Goal: Task Accomplishment & Management: Manage account settings

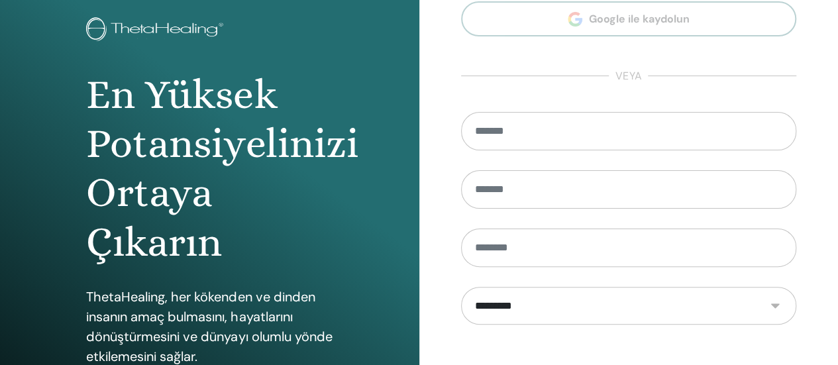
scroll to position [132, 0]
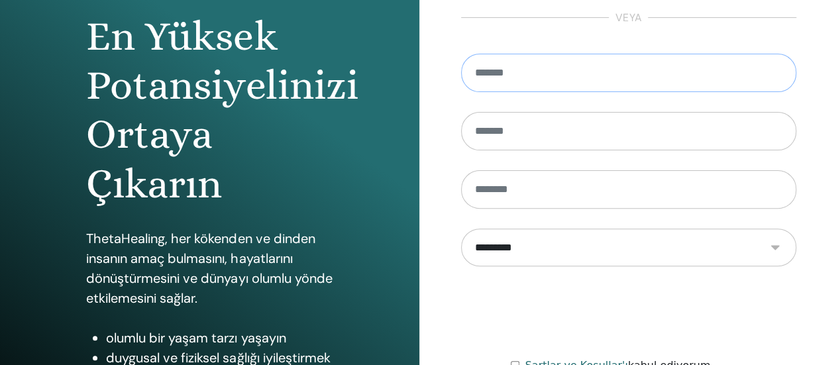
click at [527, 79] on input "email" at bounding box center [629, 73] width 336 height 38
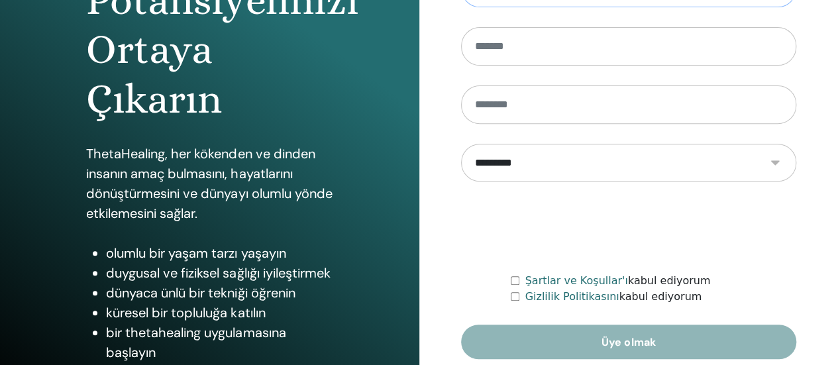
scroll to position [265, 0]
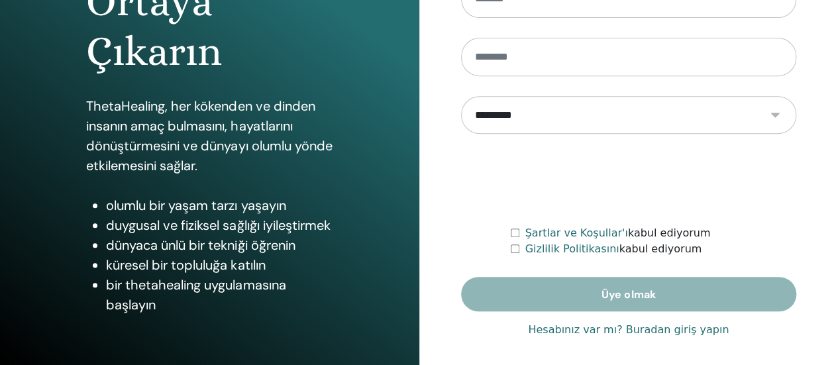
click at [560, 332] on font "Hesabınız var mı? Buradan giriş yapın" at bounding box center [628, 329] width 201 height 13
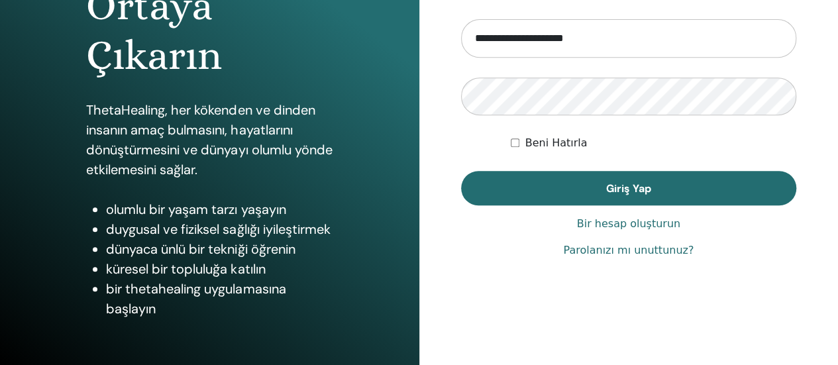
scroll to position [265, 0]
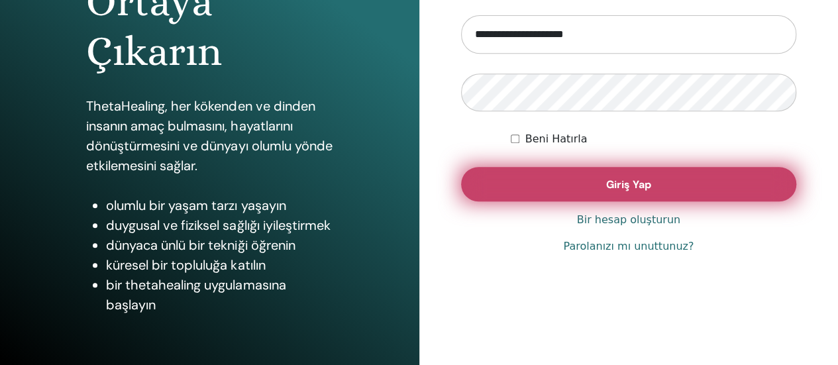
click at [557, 183] on button "Giriş Yap" at bounding box center [629, 184] width 336 height 34
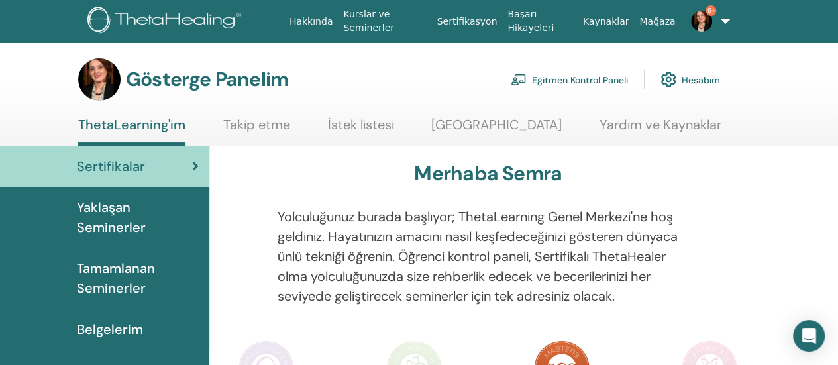
click at [570, 75] on font "Eğitmen Kontrol Paneli" at bounding box center [580, 80] width 96 height 12
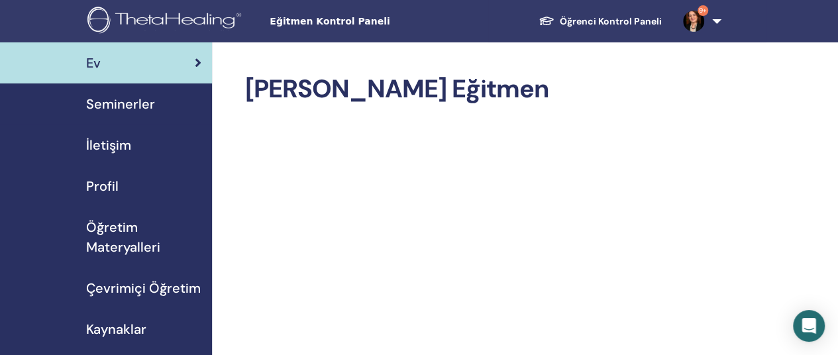
click at [125, 99] on font "Seminerler" at bounding box center [120, 103] width 69 height 17
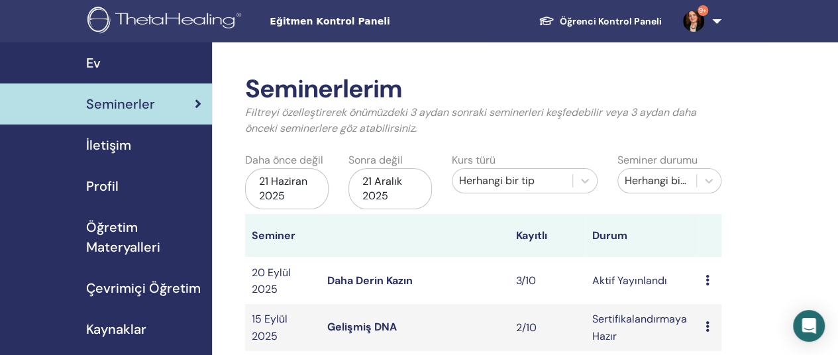
click at [705, 279] on icon at bounding box center [707, 280] width 4 height 11
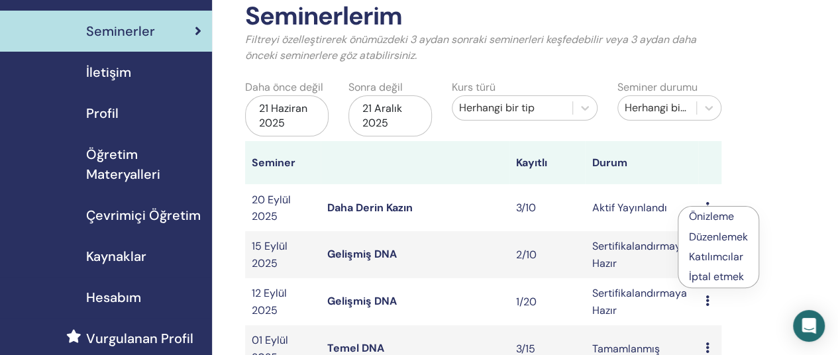
scroll to position [132, 0]
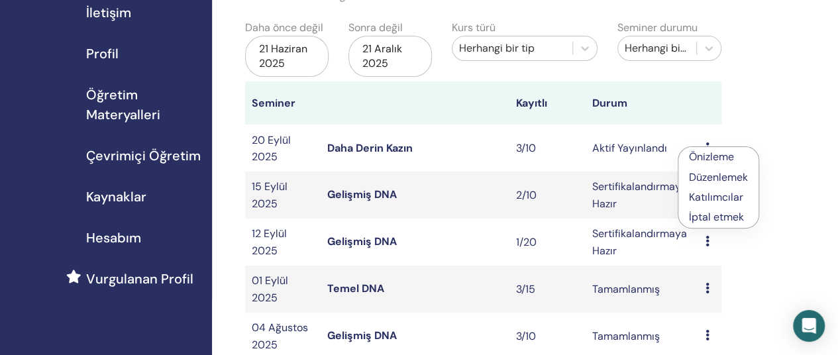
click at [346, 142] on font "Daha Derin Kazın" at bounding box center [369, 148] width 85 height 14
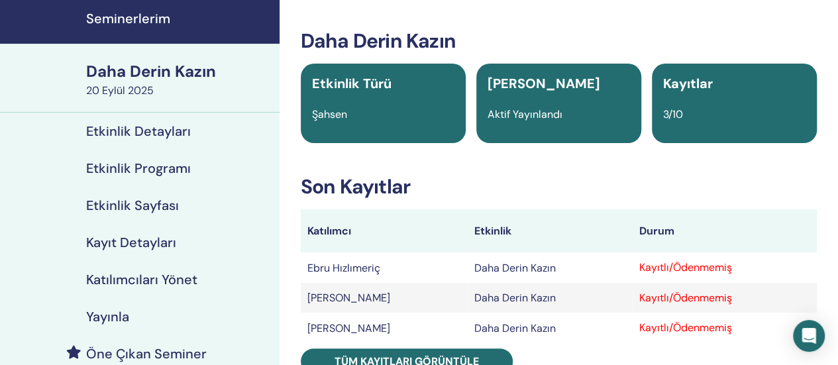
scroll to position [66, 0]
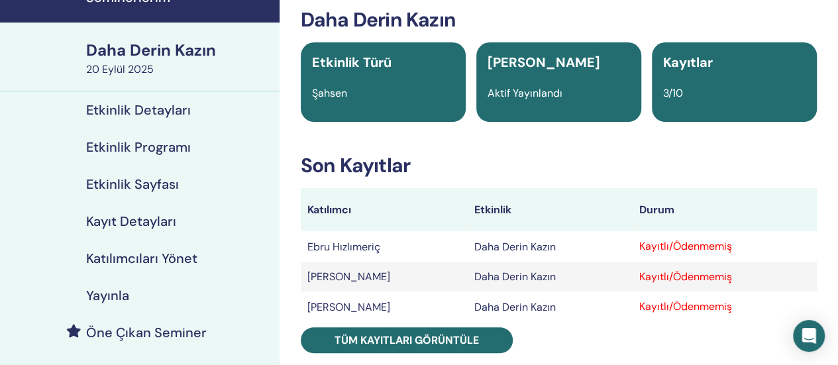
click at [681, 250] on font "Kayıtlı/Ödenmemiş" at bounding box center [685, 246] width 93 height 14
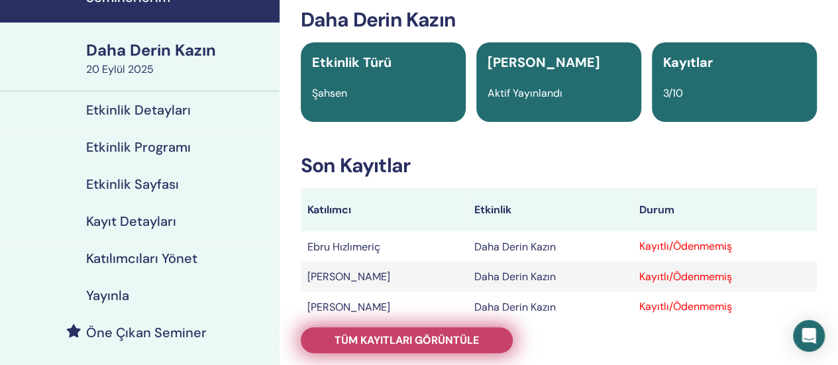
click at [437, 340] on font "Tüm kayıtları görüntüle" at bounding box center [406, 340] width 144 height 14
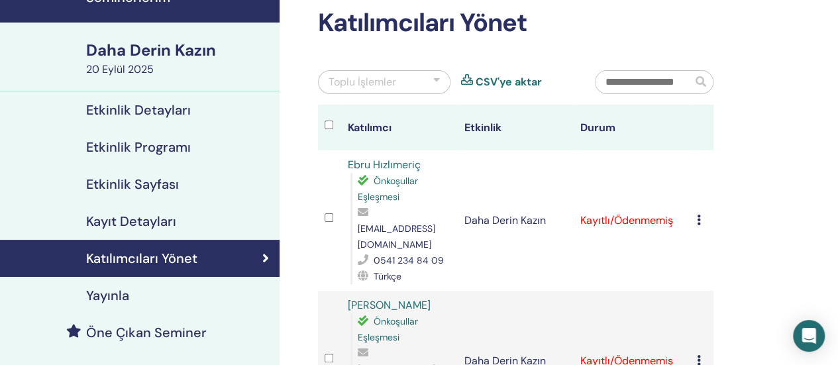
click at [693, 215] on td "Kaydı İptal Et Otomatik onaylama yapmayın Ödendi olarak işaretle Ödenmemiş olar…" at bounding box center [701, 220] width 23 height 140
click at [699, 215] on icon at bounding box center [699, 220] width 4 height 11
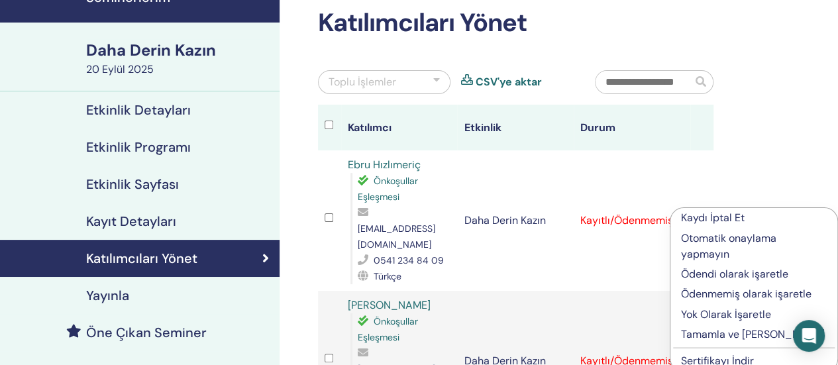
click at [718, 327] on font "Tamamla ve Onayla" at bounding box center [753, 334] width 144 height 14
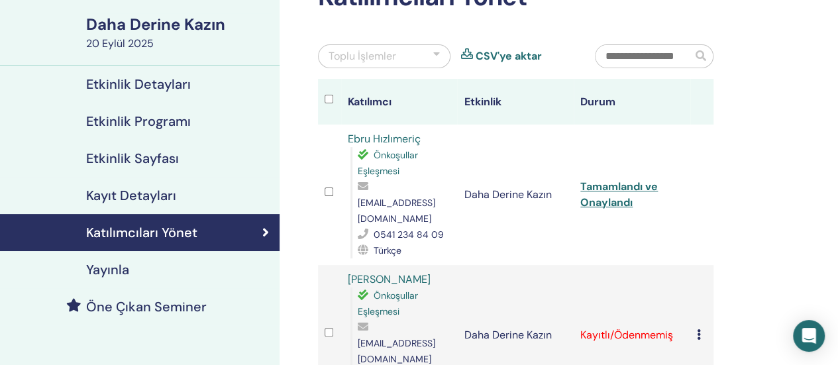
scroll to position [199, 0]
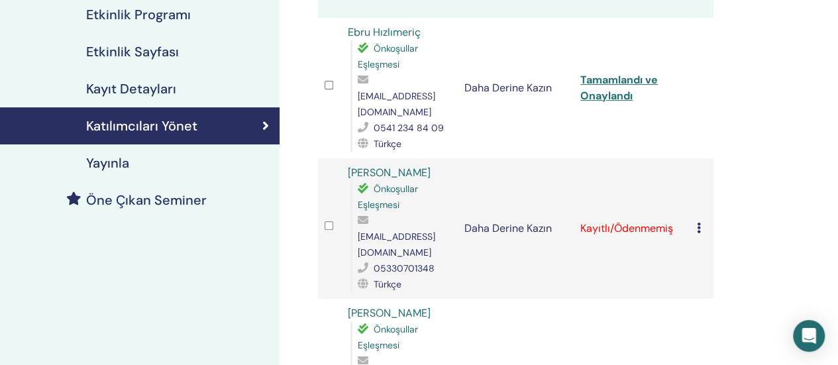
click at [701, 221] on div "Kaydı İptal Et Otomatik onaylama yapmayın Ödendi olarak işaretle Ödenmemiş olar…" at bounding box center [702, 229] width 10 height 16
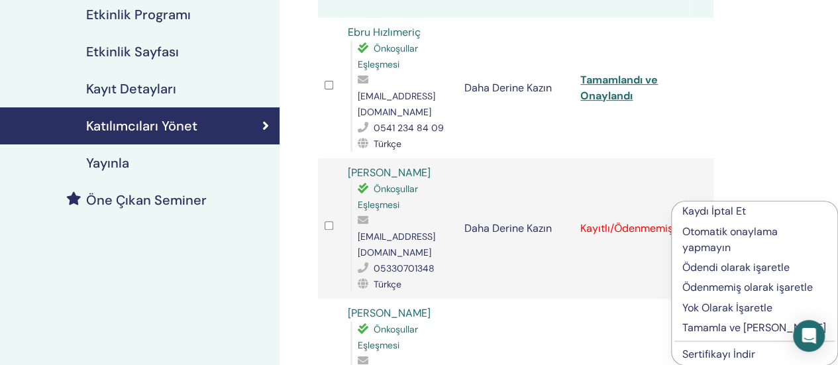
click at [720, 330] on font "Tamamla ve [PERSON_NAME]" at bounding box center [754, 328] width 144 height 14
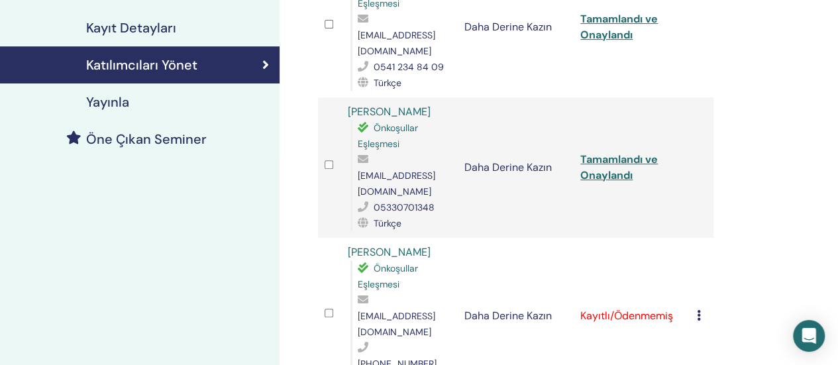
scroll to position [331, 0]
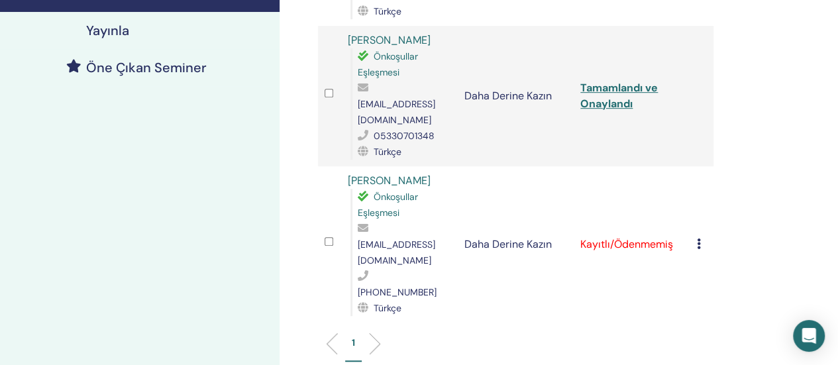
click at [697, 238] on icon at bounding box center [699, 243] width 4 height 11
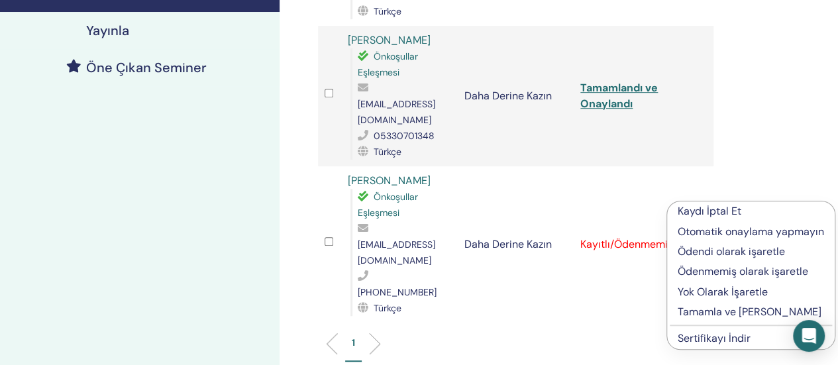
click at [682, 312] on font "Tamamla ve [PERSON_NAME]" at bounding box center [750, 312] width 144 height 14
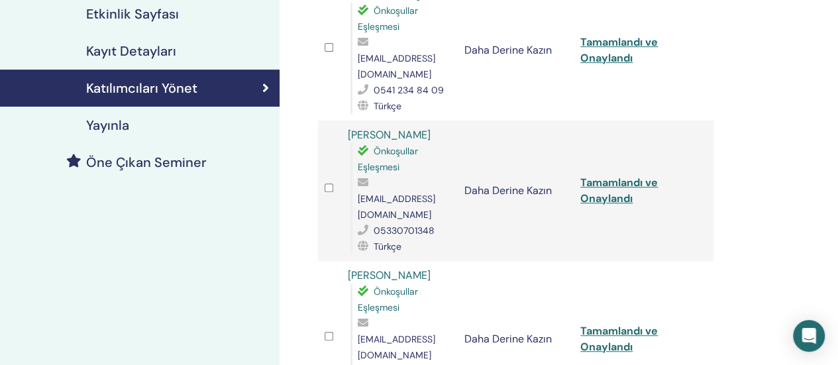
scroll to position [265, 0]
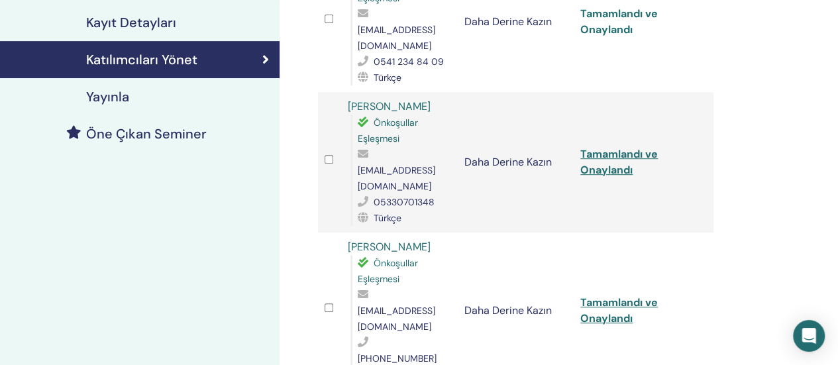
click at [619, 17] on font "Tamamlandı ve Onaylandı" at bounding box center [618, 22] width 77 height 30
click at [599, 295] on font "Tamamlandı ve Onaylandı" at bounding box center [618, 310] width 77 height 30
click at [805, 81] on div "Katılımcıları Yönet Toplu İşlemler CSV'ye aktar Katılımcı Etkinlik Durum Ebru H…" at bounding box center [558, 201] width 558 height 849
click at [627, 295] on font "Tamamlandı ve Onaylandı" at bounding box center [618, 310] width 77 height 30
click at [607, 147] on font "Tamamlandı ve Onaylandı" at bounding box center [618, 162] width 77 height 30
